Goal: Task Accomplishment & Management: Manage account settings

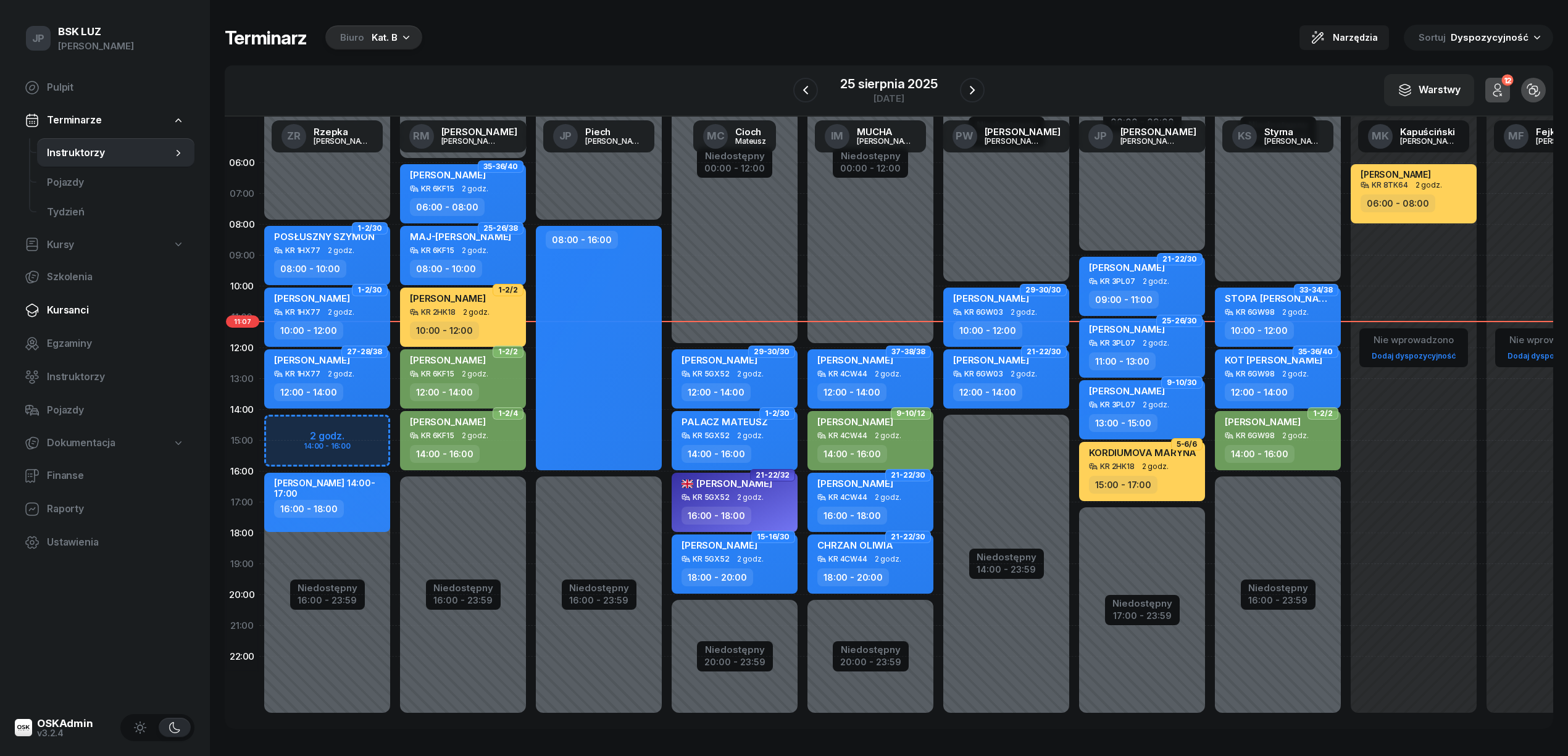
click at [55, 310] on span "Kursanci" at bounding box center [116, 310] width 138 height 16
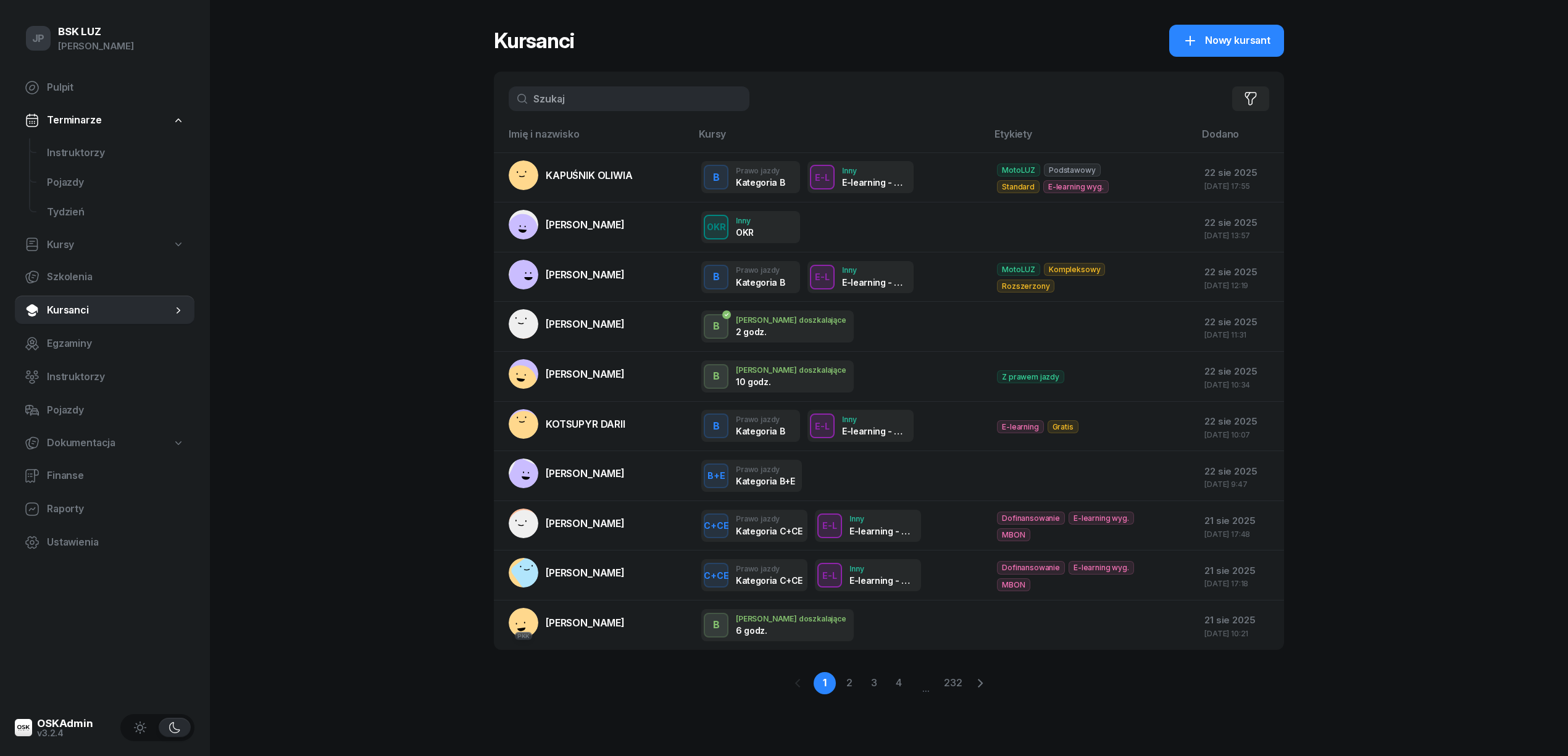
click at [540, 106] on input "text" at bounding box center [629, 99] width 241 height 25
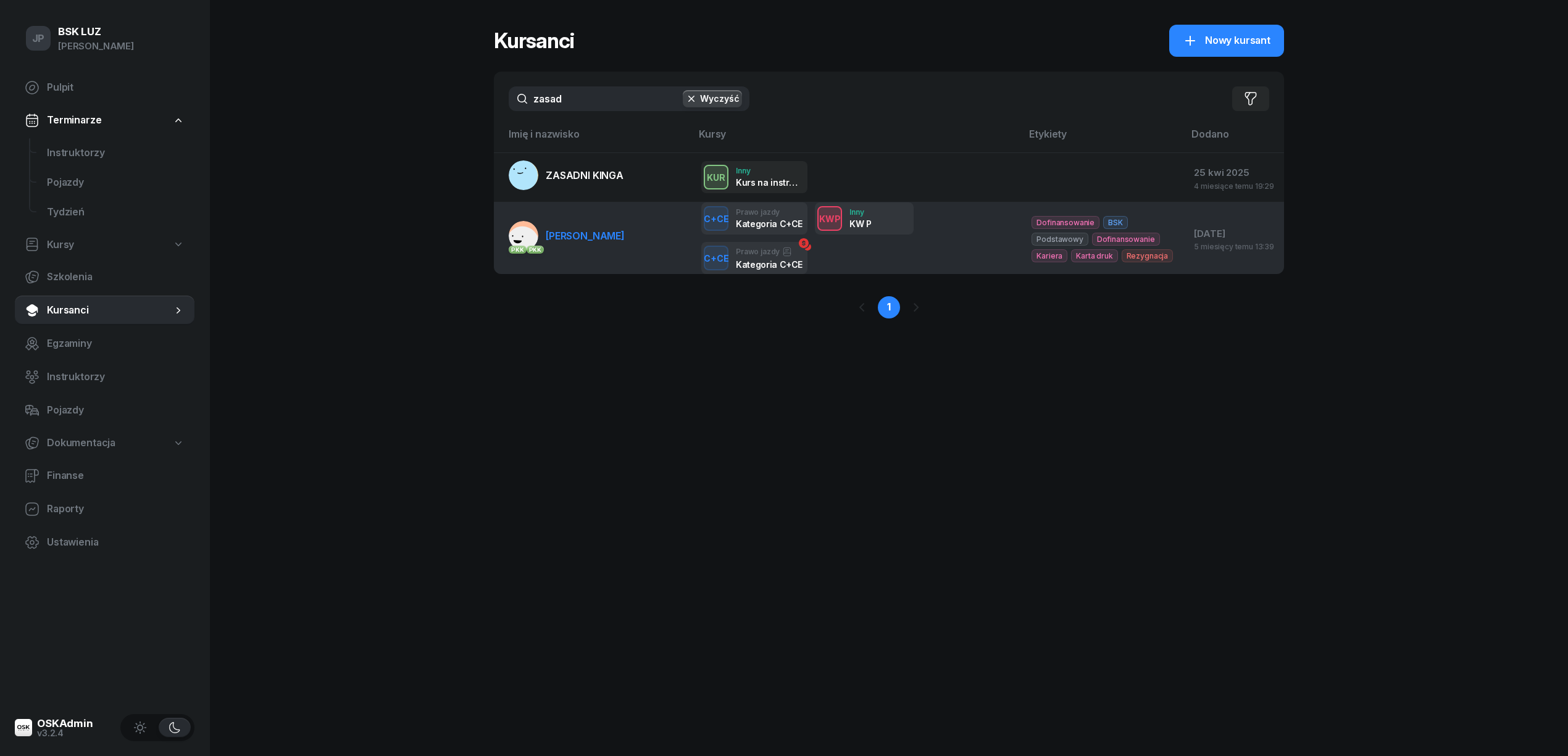
type input "zasad"
click at [579, 235] on span "[PERSON_NAME]" at bounding box center [586, 235] width 79 height 13
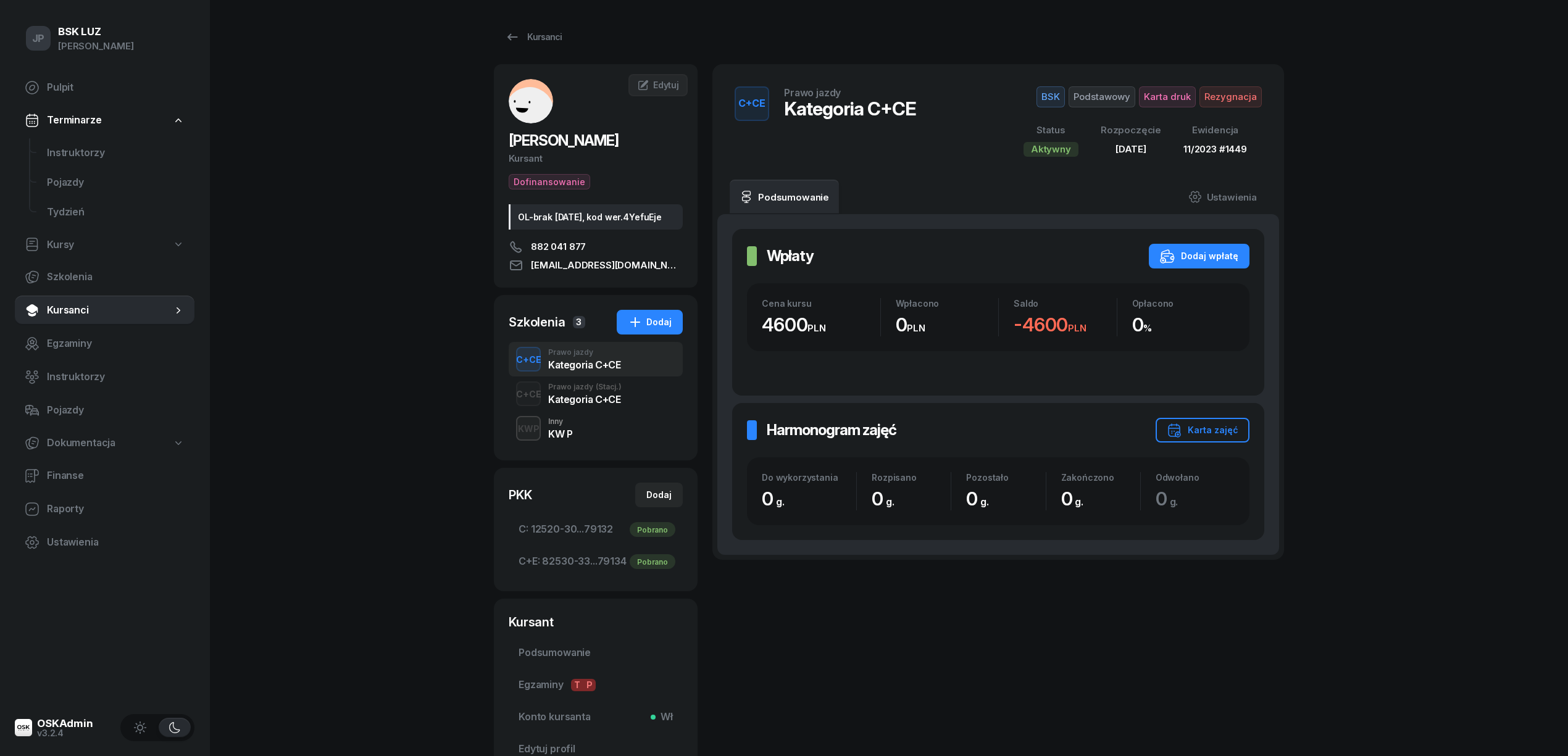
click at [562, 439] on div "KW P" at bounding box center [560, 433] width 24 height 10
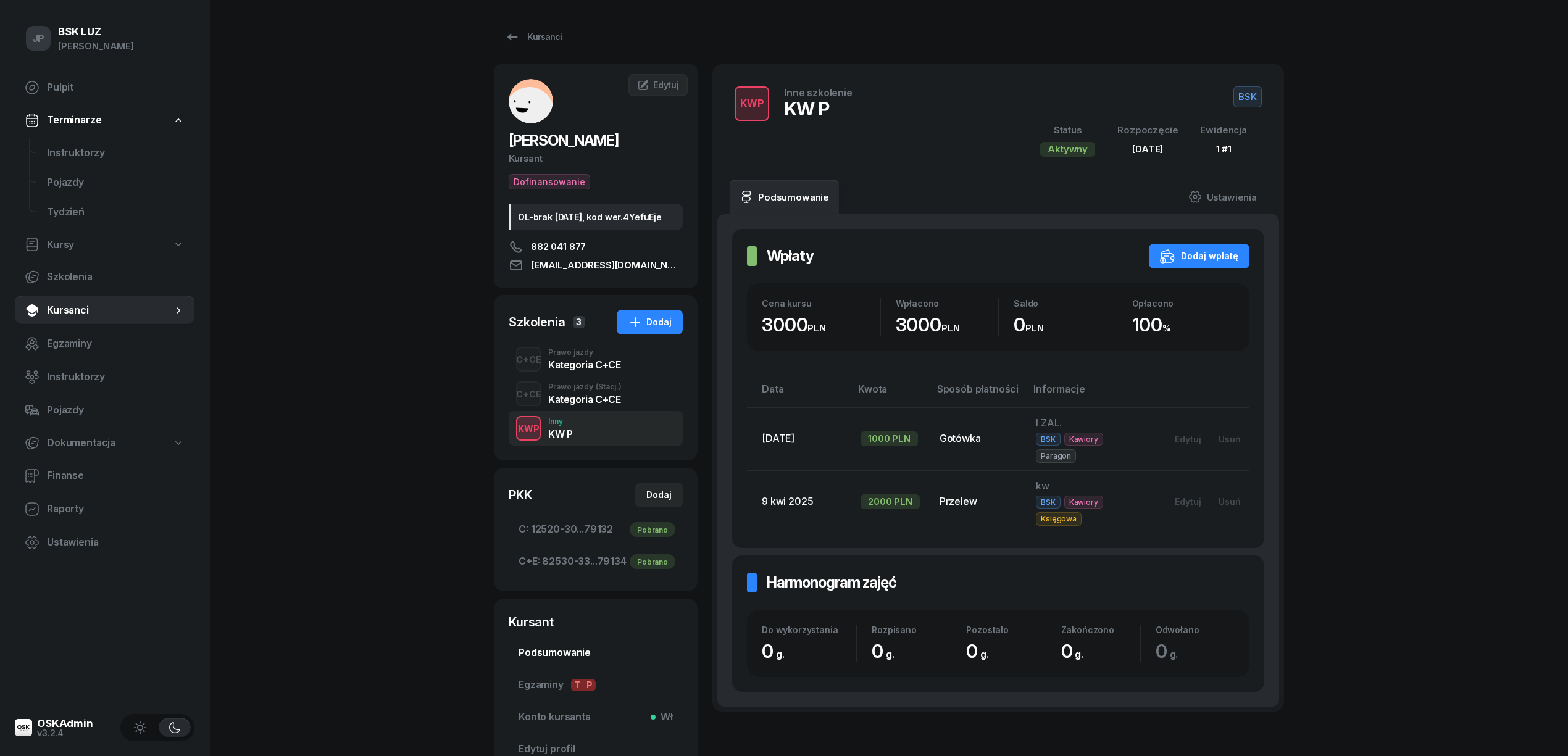
click at [551, 661] on span "Podsumowanie" at bounding box center [595, 653] width 154 height 16
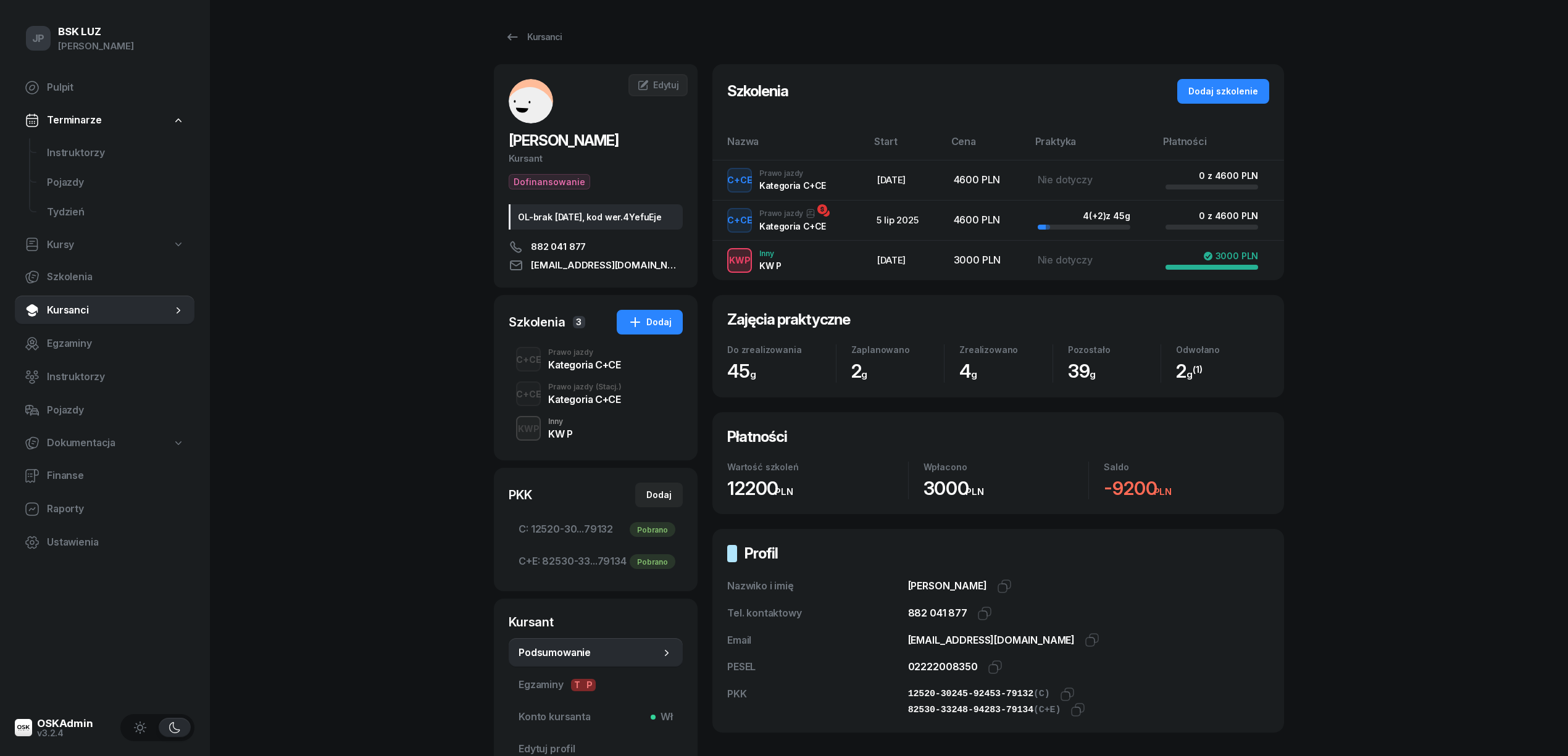
click at [579, 370] on div "Kategoria C+CE" at bounding box center [584, 365] width 72 height 10
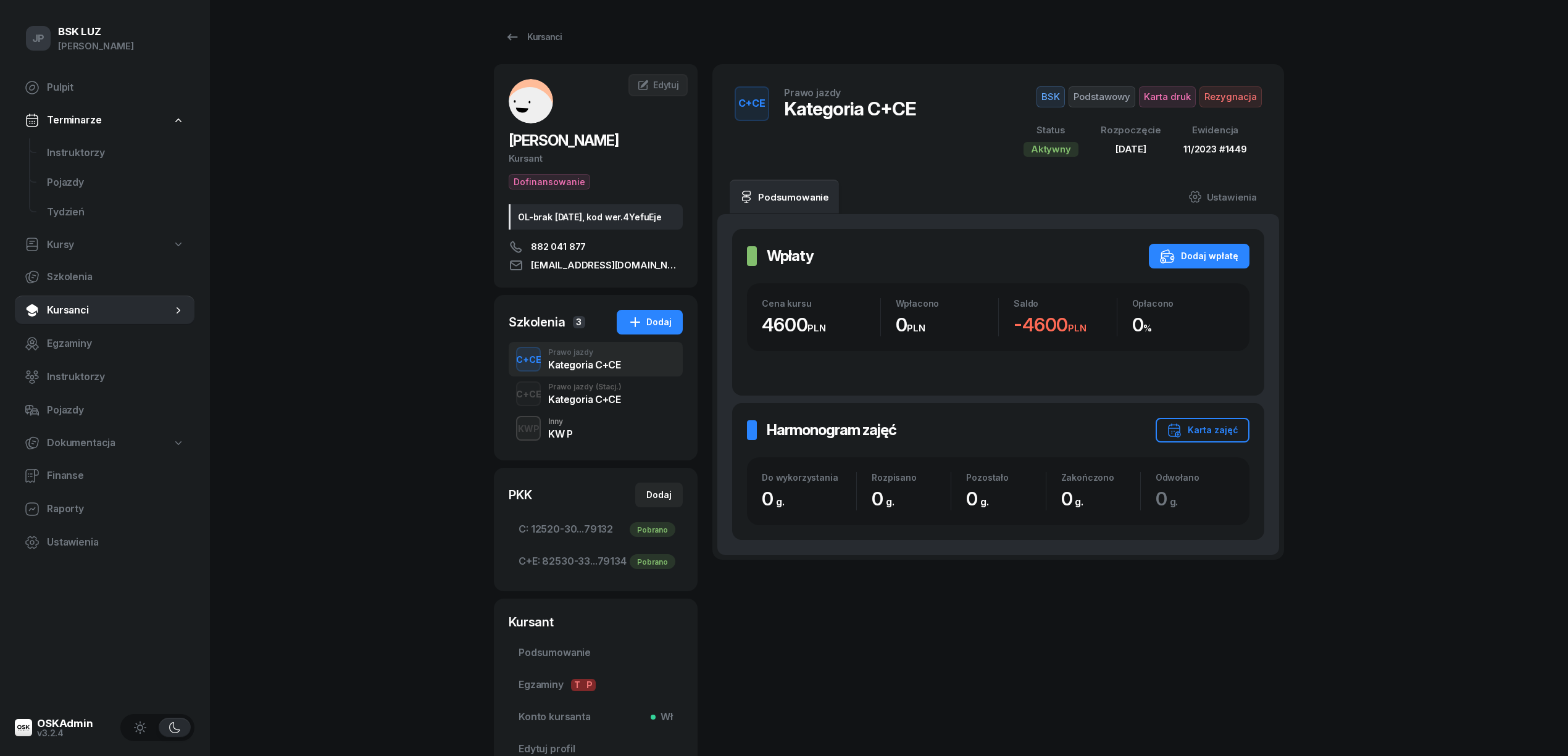
click at [579, 404] on div "Kategoria C+CE" at bounding box center [585, 400] width 73 height 10
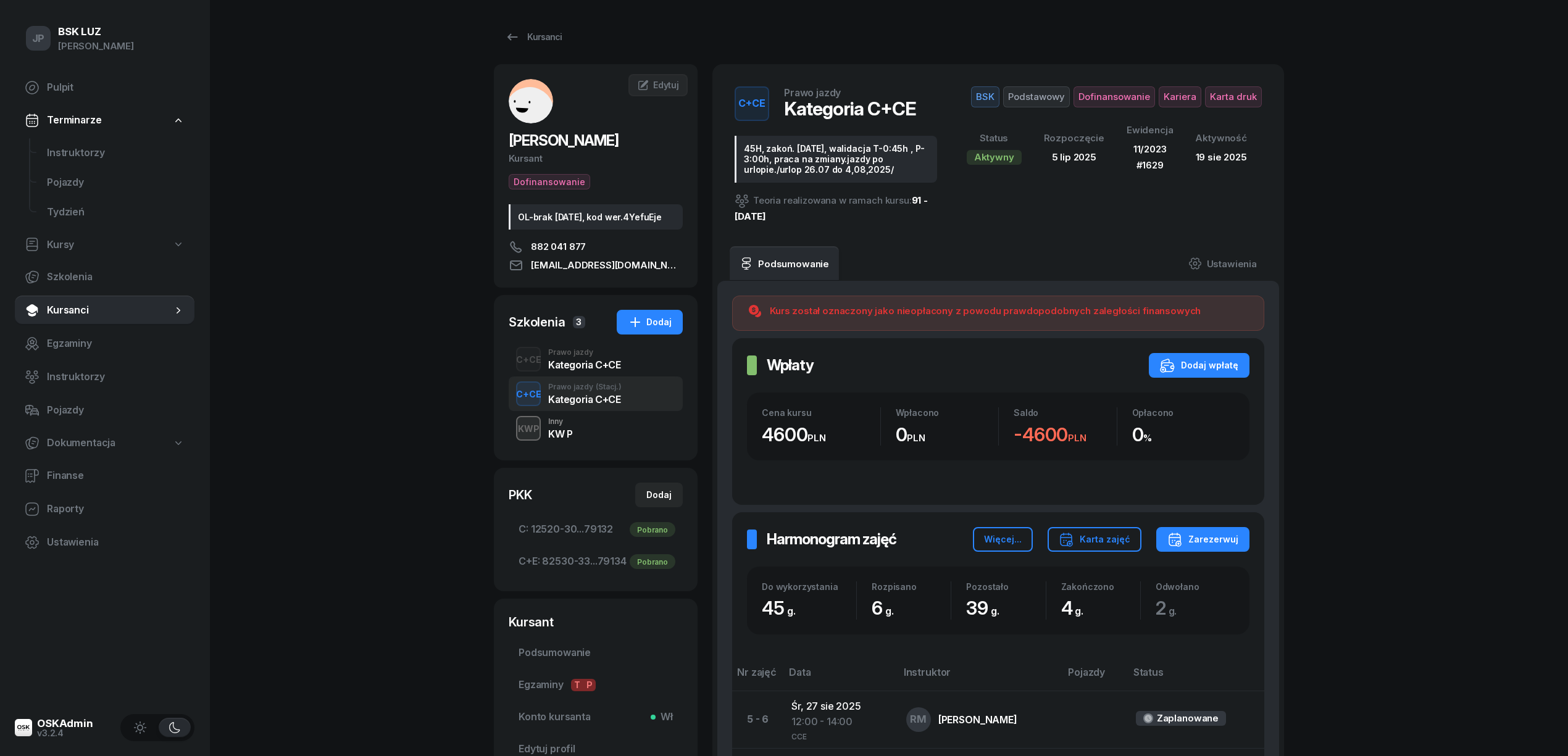
click at [534, 436] on div "KWP" at bounding box center [529, 429] width 32 height 15
